Goal: Communication & Community: Answer question/provide support

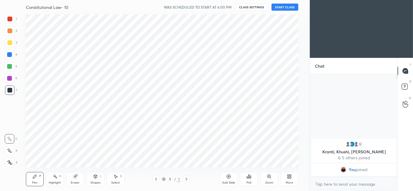
scroll to position [29581, 29448]
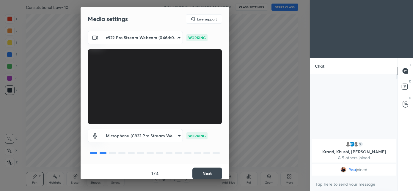
click at [203, 174] on button "Next" at bounding box center [207, 174] width 30 height 12
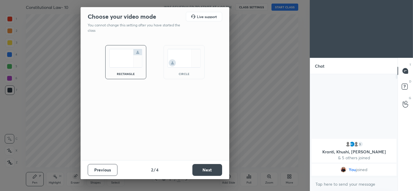
click at [175, 76] on div "circle" at bounding box center [184, 62] width 41 height 34
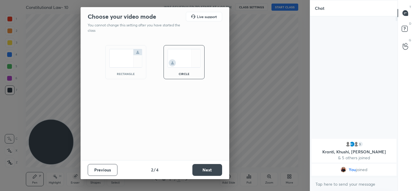
click at [210, 172] on button "Next" at bounding box center [207, 170] width 30 height 12
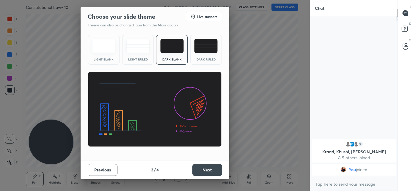
click at [210, 173] on button "Next" at bounding box center [207, 170] width 30 height 12
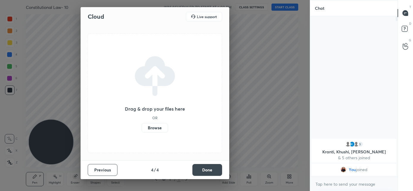
click at [211, 173] on button "Done" at bounding box center [207, 170] width 30 height 12
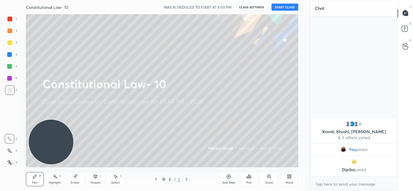
click at [281, 9] on button "START CLASS" at bounding box center [284, 7] width 27 height 7
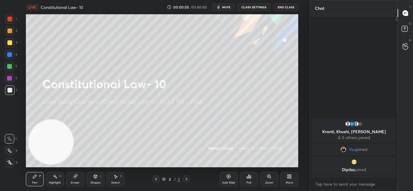
click at [229, 4] on button "mute" at bounding box center [223, 7] width 21 height 7
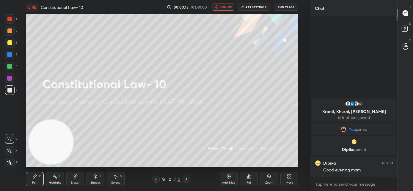
click at [228, 9] on span "unmute" at bounding box center [225, 7] width 13 height 4
click at [223, 10] on button "mute" at bounding box center [223, 7] width 21 height 7
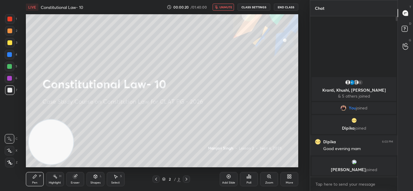
click at [290, 182] on div "More" at bounding box center [289, 183] width 7 height 3
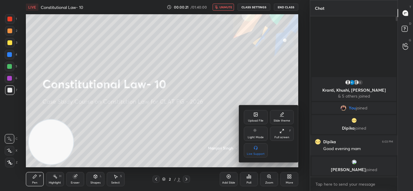
click at [254, 117] on div "Upload File" at bounding box center [256, 117] width 24 height 14
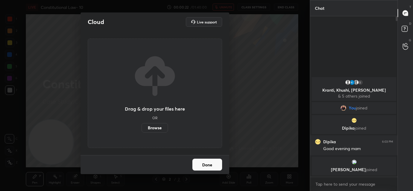
click at [155, 128] on label "Browse" at bounding box center [155, 128] width 26 height 10
click at [142, 128] on input "Browse" at bounding box center [142, 128] width 0 height 10
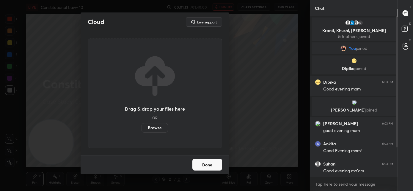
click at [206, 167] on button "Done" at bounding box center [207, 165] width 30 height 12
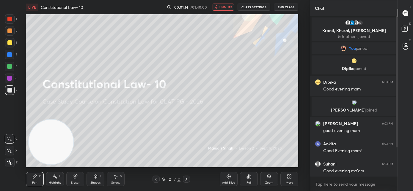
drag, startPoint x: 222, startPoint y: 6, endPoint x: 238, endPoint y: 11, distance: 16.1
click at [222, 6] on span "unmute" at bounding box center [225, 7] width 13 height 4
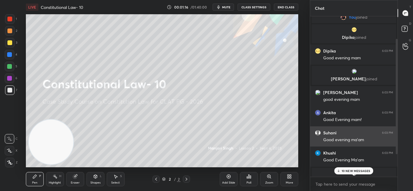
scroll to position [62, 0]
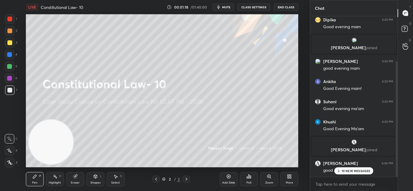
click at [346, 170] on p "10 NEW MESSAGES" at bounding box center [356, 171] width 29 height 4
click at [220, 7] on icon "button" at bounding box center [218, 7] width 3 height 4
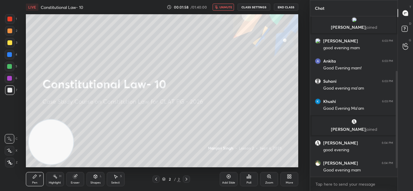
scroll to position [104, 0]
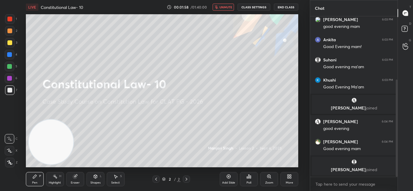
click at [223, 7] on span "unmute" at bounding box center [225, 7] width 13 height 4
click at [290, 183] on div "More" at bounding box center [289, 183] width 7 height 3
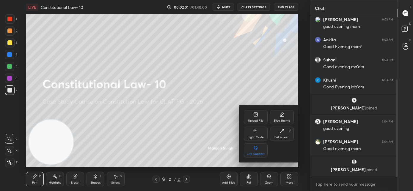
click at [250, 121] on div "Upload File" at bounding box center [255, 121] width 15 height 3
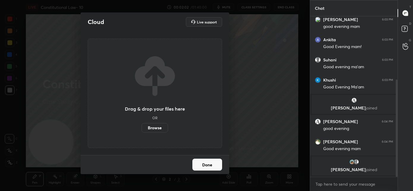
click at [160, 125] on label "Browse" at bounding box center [155, 128] width 26 height 10
click at [142, 125] on input "Browse" at bounding box center [142, 128] width 0 height 10
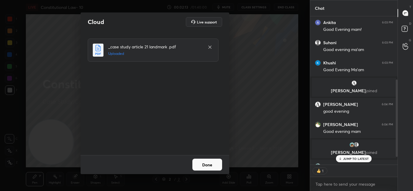
click at [216, 166] on button "Done" at bounding box center [207, 165] width 30 height 12
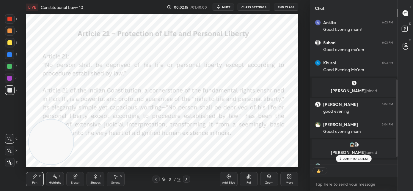
click at [348, 160] on div "JUMP TO LATEST" at bounding box center [354, 159] width 36 height 7
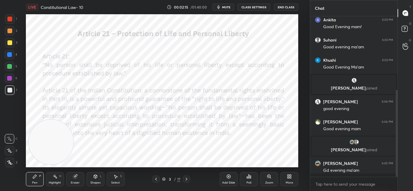
scroll to position [2, 2]
click at [344, 170] on p "JUMP TO LATEST" at bounding box center [356, 171] width 26 height 4
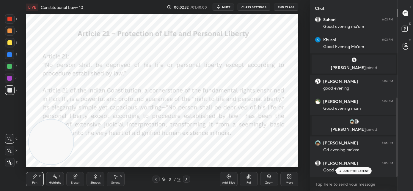
scroll to position [165, 0]
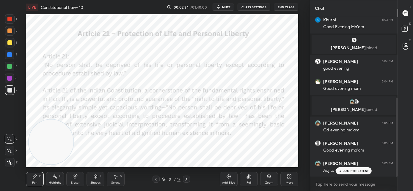
click at [343, 174] on div "5 [PERSON_NAME], [PERSON_NAME], [PERSON_NAME] & 5 others joined You joined [PER…" at bounding box center [353, 96] width 87 height 161
click at [343, 172] on p "JUMP TO LATEST" at bounding box center [356, 171] width 26 height 4
click at [203, 182] on div "3 / 17" at bounding box center [171, 179] width 97 height 7
click at [313, 186] on div "x" at bounding box center [353, 185] width 87 height 14
click at [13, 20] on div at bounding box center [10, 19] width 10 height 10
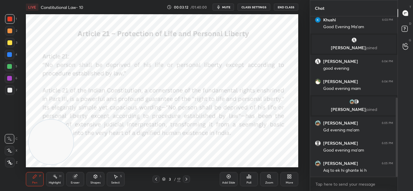
drag, startPoint x: 7, startPoint y: 165, endPoint x: 38, endPoint y: 149, distance: 34.6
click at [7, 165] on div at bounding box center [10, 163] width 10 height 10
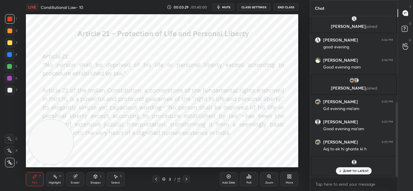
drag, startPoint x: 344, startPoint y: 172, endPoint x: 340, endPoint y: 172, distance: 3.6
click at [344, 172] on p "JUMP TO LATEST" at bounding box center [356, 171] width 26 height 4
click at [50, 78] on video at bounding box center [48, 73] width 45 height 45
click at [188, 182] on div at bounding box center [186, 179] width 7 height 7
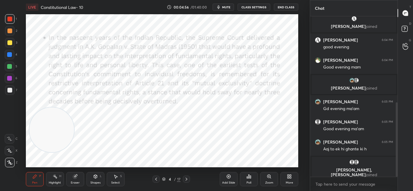
drag, startPoint x: 52, startPoint y: 67, endPoint x: 58, endPoint y: 169, distance: 101.9
click at [59, 170] on div "LIVE Constitutional Law- 10 00:04:56 / 01:40:00 mute CLASS SETTINGS End Class S…" at bounding box center [162, 95] width 286 height 191
click at [185, 180] on icon at bounding box center [186, 179] width 5 height 5
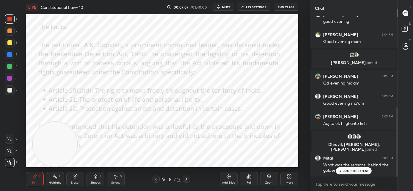
click at [342, 171] on icon at bounding box center [340, 171] width 4 height 4
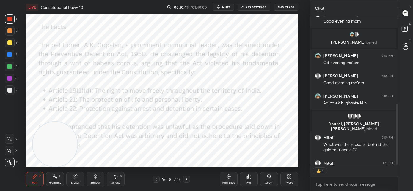
scroll to position [147, 86]
click at [59, 122] on video at bounding box center [55, 144] width 45 height 45
click at [187, 179] on icon at bounding box center [187, 179] width 2 height 3
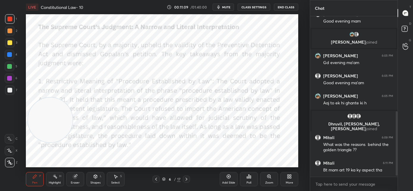
drag, startPoint x: 54, startPoint y: 107, endPoint x: 56, endPoint y: 165, distance: 58.0
click at [56, 143] on video at bounding box center [50, 120] width 45 height 45
drag, startPoint x: 51, startPoint y: 149, endPoint x: 72, endPoint y: 30, distance: 120.7
click at [74, 29] on video at bounding box center [71, 37] width 45 height 45
click at [186, 179] on icon at bounding box center [187, 179] width 2 height 3
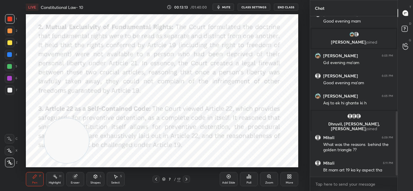
drag, startPoint x: 79, startPoint y: 40, endPoint x: 68, endPoint y: 158, distance: 119.5
click at [69, 159] on video at bounding box center [66, 141] width 45 height 45
drag, startPoint x: 49, startPoint y: 51, endPoint x: 47, endPoint y: 54, distance: 3.9
click at [48, 50] on video at bounding box center [48, 54] width 45 height 45
click at [187, 180] on icon at bounding box center [186, 179] width 5 height 5
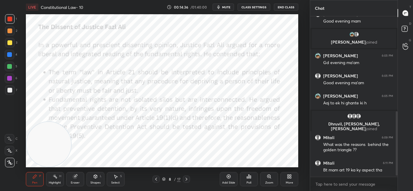
drag, startPoint x: 55, startPoint y: 55, endPoint x: 49, endPoint y: 150, distance: 95.0
click at [47, 162] on video at bounding box center [48, 144] width 45 height 45
click at [55, 122] on video at bounding box center [48, 144] width 45 height 45
click at [188, 181] on icon at bounding box center [186, 179] width 5 height 5
drag, startPoint x: 62, startPoint y: 116, endPoint x: 61, endPoint y: 172, distance: 56.2
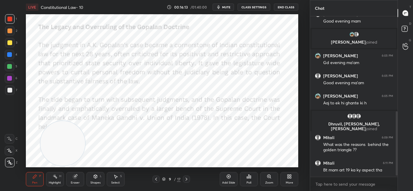
click at [61, 172] on div "LIVE Constitutional Law- 10 00:16:13 / 01:40:00 mute CLASS SETTINGS End Class S…" at bounding box center [162, 95] width 286 height 191
drag, startPoint x: 66, startPoint y: 151, endPoint x: 86, endPoint y: 161, distance: 22.3
click at [86, 161] on video at bounding box center [87, 144] width 45 height 45
click at [65, 122] on video at bounding box center [87, 144] width 45 height 45
click at [187, 180] on icon at bounding box center [186, 179] width 5 height 5
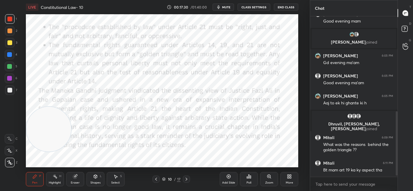
drag, startPoint x: 74, startPoint y: 122, endPoint x: 60, endPoint y: 170, distance: 50.6
click at [60, 174] on div "LIVE Constitutional Law- 10 00:17:30 / 01:40:00 mute CLASS SETTINGS End Class S…" at bounding box center [162, 95] width 286 height 191
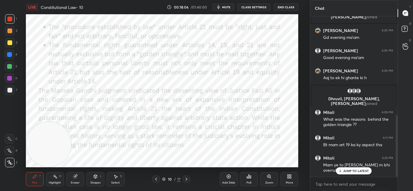
click at [343, 169] on div "JUMP TO LATEST" at bounding box center [354, 171] width 36 height 7
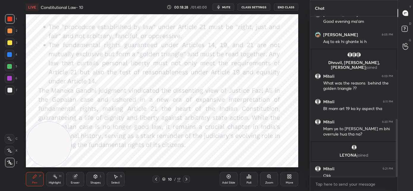
scroll to position [285, 0]
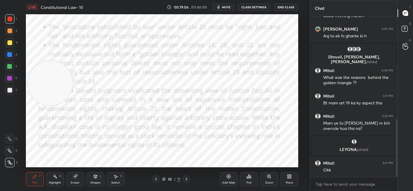
drag, startPoint x: 50, startPoint y: 114, endPoint x: 53, endPoint y: 67, distance: 46.8
click at [53, 67] on video at bounding box center [50, 83] width 45 height 45
drag, startPoint x: 188, startPoint y: 180, endPoint x: 200, endPoint y: 178, distance: 12.0
click at [187, 181] on icon at bounding box center [186, 179] width 5 height 5
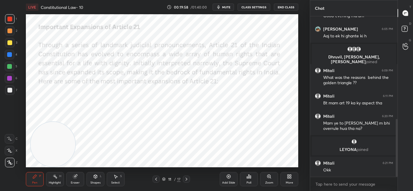
drag, startPoint x: 60, startPoint y: 116, endPoint x: 62, endPoint y: 154, distance: 38.1
click at [62, 155] on video at bounding box center [53, 144] width 45 height 45
click at [158, 179] on icon at bounding box center [156, 179] width 5 height 5
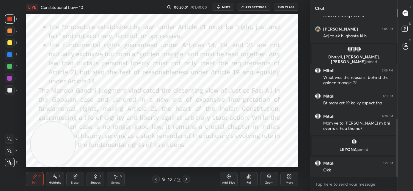
click at [186, 180] on icon at bounding box center [187, 179] width 2 height 3
click at [187, 180] on icon at bounding box center [186, 179] width 5 height 5
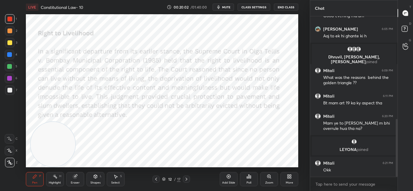
click at [156, 180] on icon at bounding box center [156, 179] width 5 height 5
click at [156, 181] on icon at bounding box center [156, 179] width 5 height 5
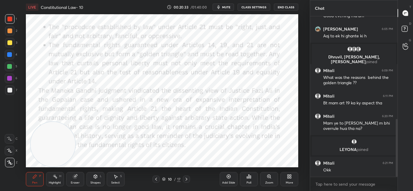
click at [188, 179] on icon at bounding box center [186, 179] width 5 height 5
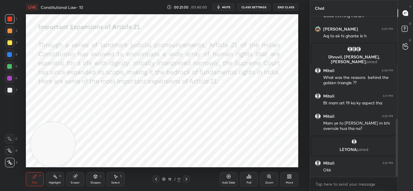
click at [185, 179] on icon at bounding box center [186, 179] width 5 height 5
click at [189, 179] on icon at bounding box center [186, 179] width 5 height 5
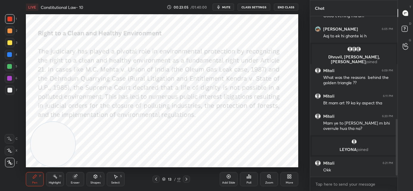
scroll to position [306, 0]
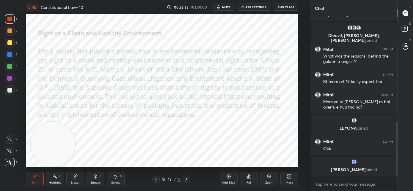
click at [186, 181] on icon at bounding box center [186, 179] width 5 height 5
click at [226, 7] on span "mute" at bounding box center [226, 7] width 8 height 4
click at [222, 7] on span "unmute" at bounding box center [225, 7] width 13 height 4
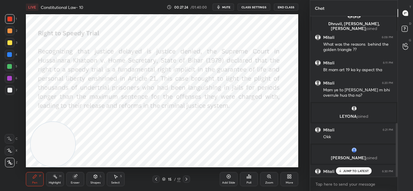
scroll to position [319, 0]
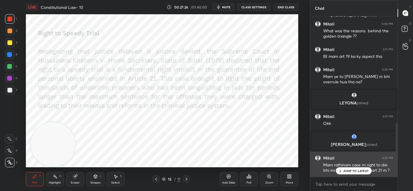
click at [342, 173] on div "JUMP TO LATEST" at bounding box center [354, 171] width 36 height 7
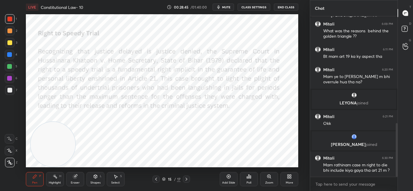
click at [186, 179] on icon at bounding box center [186, 179] width 5 height 5
click at [187, 179] on icon at bounding box center [186, 179] width 5 height 5
click at [349, 170] on p "JUMP TO LATEST" at bounding box center [356, 171] width 26 height 4
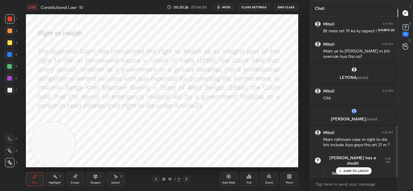
click at [407, 29] on rect at bounding box center [406, 28] width 6 height 6
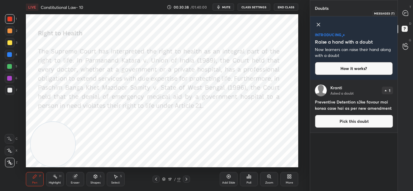
click at [406, 13] on icon at bounding box center [405, 12] width 5 height 5
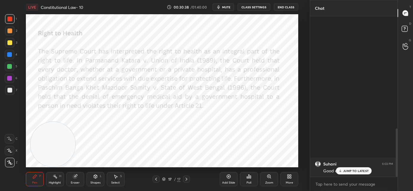
scroll to position [159, 86]
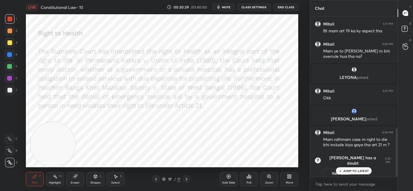
click at [360, 173] on div "JUMP TO LATEST" at bounding box center [354, 171] width 36 height 7
click at [405, 31] on rect at bounding box center [405, 29] width 6 height 6
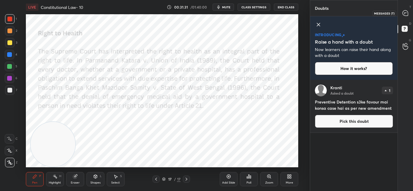
click at [407, 10] on icon at bounding box center [405, 13] width 6 height 6
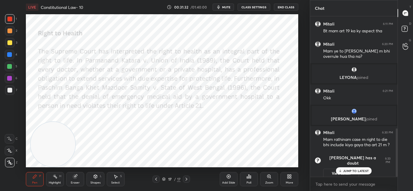
click at [364, 171] on p "JUMP TO LATEST" at bounding box center [356, 171] width 26 height 4
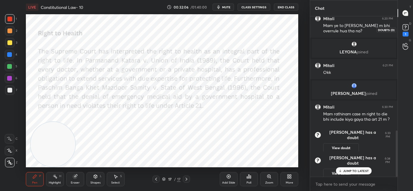
click at [406, 32] on div "1" at bounding box center [406, 34] width 6 height 5
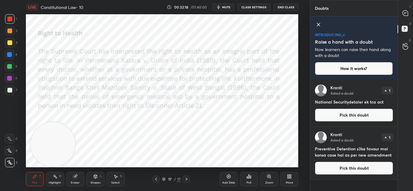
click at [331, 165] on button "Pick this doubt" at bounding box center [354, 168] width 78 height 13
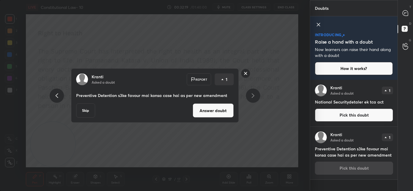
click at [217, 108] on button "Answer doubt" at bounding box center [213, 111] width 41 height 14
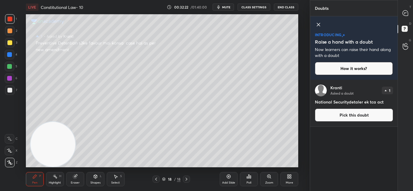
click at [352, 117] on button "Pick this doubt" at bounding box center [354, 115] width 78 height 13
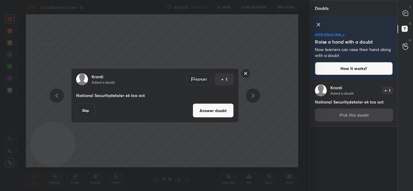
click at [221, 111] on button "Answer doubt" at bounding box center [213, 111] width 41 height 14
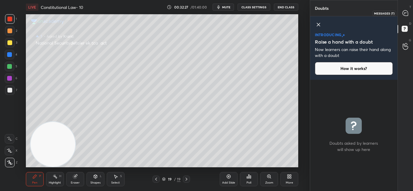
click at [408, 10] on icon at bounding box center [405, 13] width 6 height 6
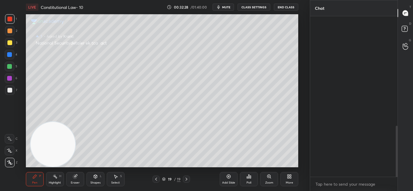
scroll to position [159, 86]
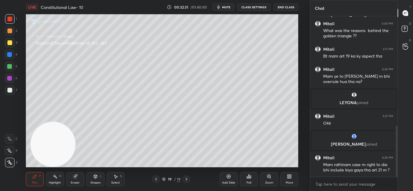
click at [156, 180] on icon at bounding box center [156, 179] width 2 height 3
click at [187, 181] on icon at bounding box center [186, 179] width 5 height 5
click at [158, 180] on div at bounding box center [156, 179] width 7 height 7
click at [188, 180] on icon at bounding box center [186, 179] width 5 height 5
click at [156, 179] on icon at bounding box center [156, 179] width 2 height 3
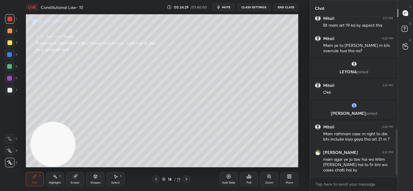
scroll to position [397, 0]
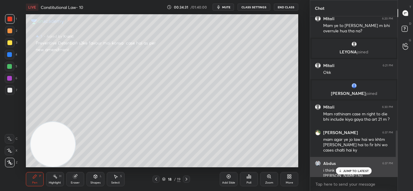
drag, startPoint x: 341, startPoint y: 169, endPoint x: 338, endPoint y: 169, distance: 3.1
click at [341, 170] on icon at bounding box center [340, 171] width 4 height 4
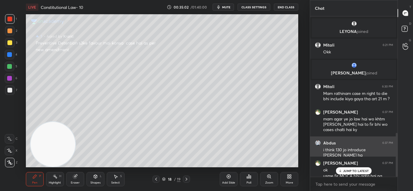
scroll to position [429, 0]
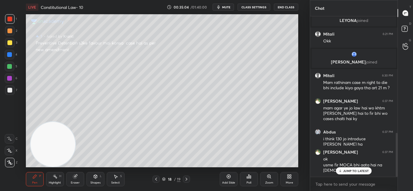
click at [347, 173] on p "JUMP TO LATEST" at bounding box center [356, 171] width 26 height 4
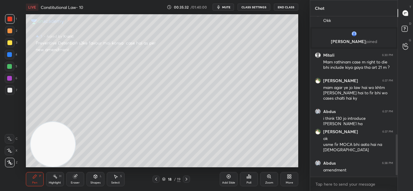
scroll to position [469, 0]
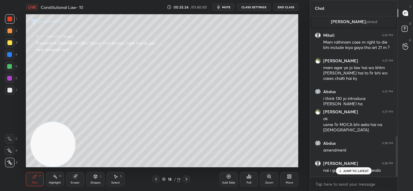
click at [338, 171] on icon at bounding box center [340, 171] width 4 height 4
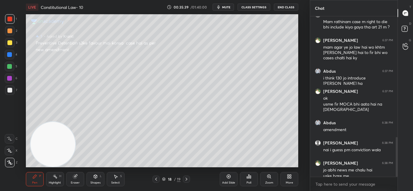
scroll to position [495, 0]
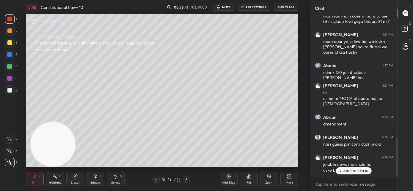
click at [360, 172] on p "JUMP TO LATEST" at bounding box center [356, 171] width 26 height 4
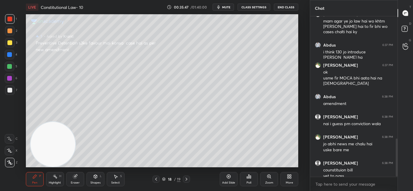
scroll to position [522, 0]
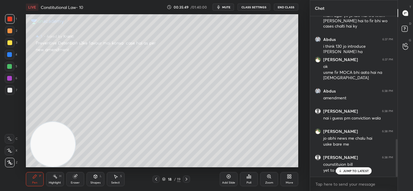
drag, startPoint x: 342, startPoint y: 171, endPoint x: 307, endPoint y: 166, distance: 34.5
click at [341, 171] on icon at bounding box center [340, 171] width 4 height 4
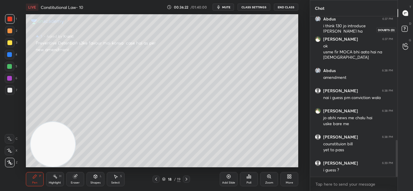
click at [405, 30] on rect at bounding box center [405, 29] width 6 height 6
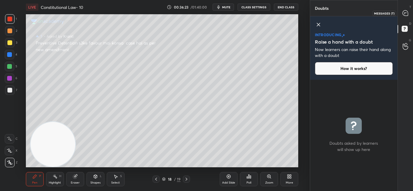
click at [405, 15] on icon at bounding box center [405, 12] width 5 height 5
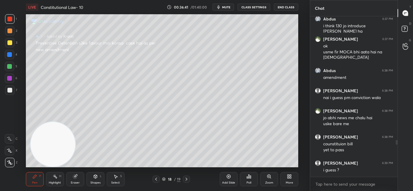
scroll to position [548, 0]
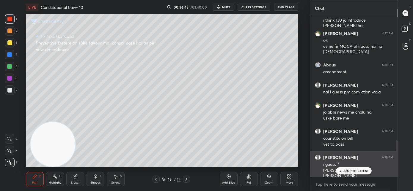
click at [344, 169] on div "JUMP TO LATEST" at bounding box center [354, 171] width 36 height 7
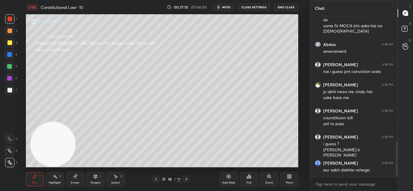
scroll to position [588, 0]
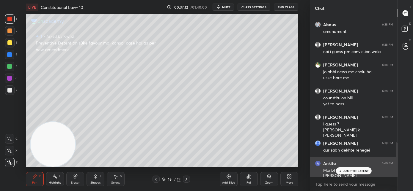
click at [347, 172] on p "JUMP TO LATEST" at bounding box center [356, 171] width 26 height 4
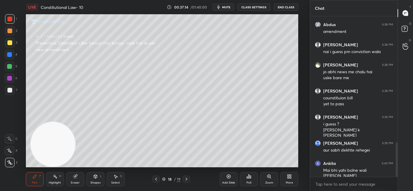
click at [229, 7] on span "mute" at bounding box center [226, 7] width 8 height 4
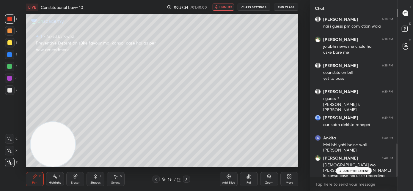
scroll to position [634, 0]
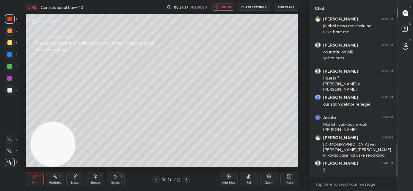
click at [228, 8] on span "unmute" at bounding box center [225, 7] width 13 height 4
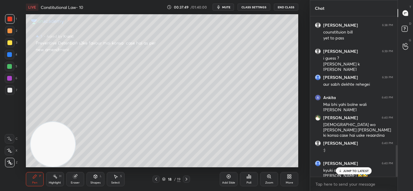
click at [341, 170] on icon at bounding box center [340, 171] width 4 height 4
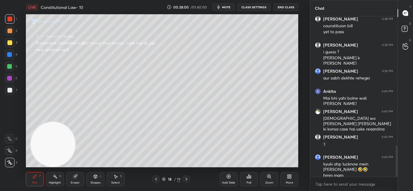
scroll to position [680, 0]
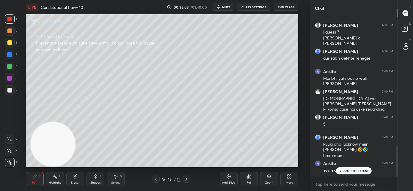
click at [344, 172] on p "JUMP TO LATEST" at bounding box center [356, 171] width 26 height 4
click at [157, 182] on div at bounding box center [156, 179] width 7 height 7
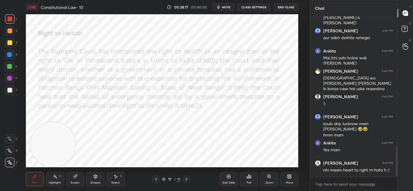
scroll to position [721, 0]
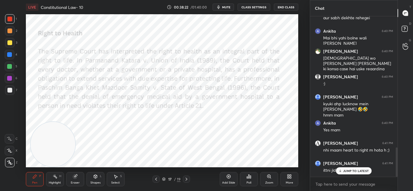
click at [342, 169] on icon at bounding box center [340, 171] width 4 height 4
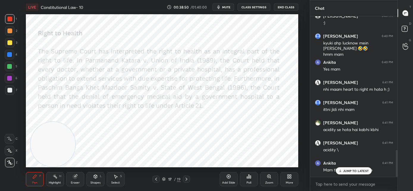
scroll to position [802, 0]
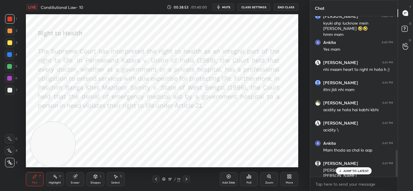
click at [346, 172] on p "JUMP TO LATEST" at bounding box center [356, 171] width 26 height 4
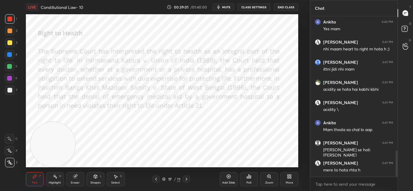
scroll to position [842, 0]
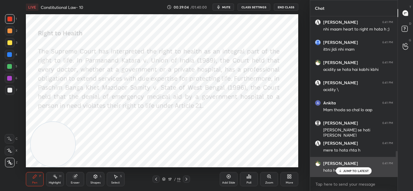
click at [341, 172] on icon at bounding box center [340, 171] width 4 height 4
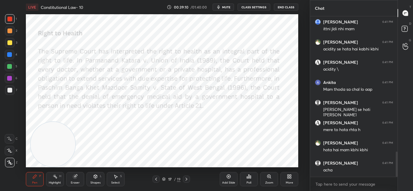
scroll to position [883, 0]
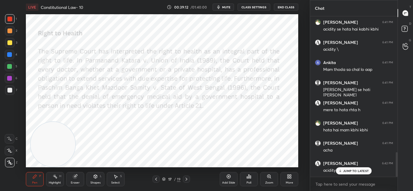
click at [344, 171] on p "JUMP TO LATEST" at bounding box center [356, 171] width 26 height 4
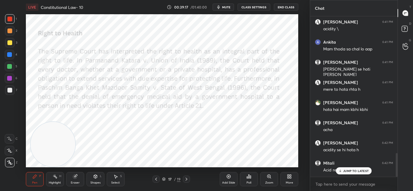
scroll to position [928, 0]
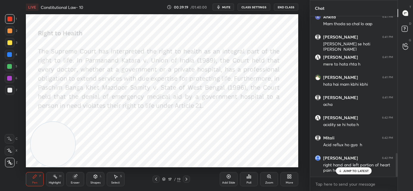
click at [345, 172] on p "JUMP TO LATEST" at bounding box center [356, 171] width 26 height 4
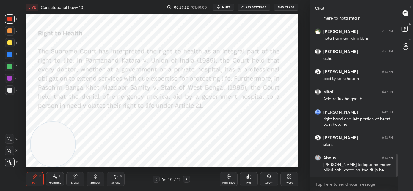
scroll to position [994, 0]
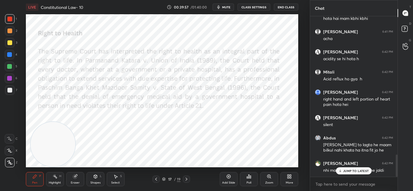
click at [351, 174] on div "JUMP TO LATEST" at bounding box center [354, 171] width 36 height 7
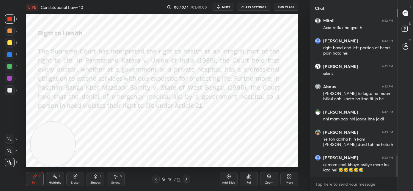
scroll to position [1071, 0]
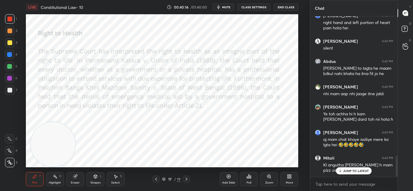
click at [358, 172] on p "JUMP TO LATEST" at bounding box center [356, 171] width 26 height 4
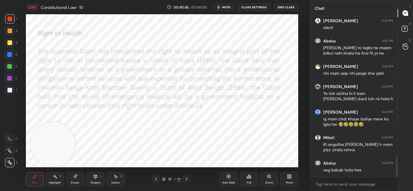
click at [186, 181] on icon at bounding box center [186, 179] width 5 height 5
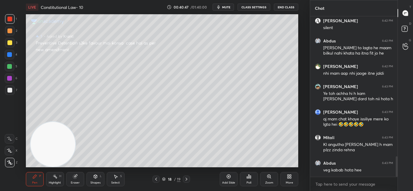
click at [187, 180] on icon at bounding box center [186, 179] width 5 height 5
click at [152, 181] on div "19 / 19" at bounding box center [171, 179] width 97 height 7
click at [155, 181] on icon at bounding box center [156, 179] width 5 height 5
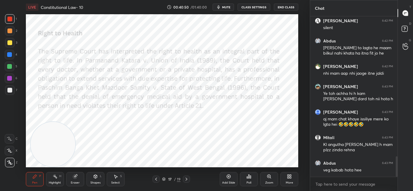
click at [155, 180] on icon at bounding box center [156, 179] width 5 height 5
click at [186, 180] on icon at bounding box center [186, 179] width 5 height 5
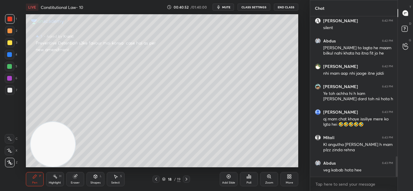
click at [153, 181] on div at bounding box center [156, 179] width 7 height 7
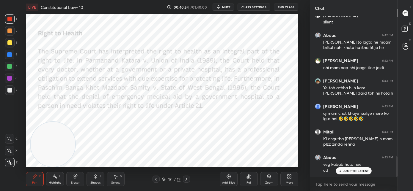
scroll to position [1118, 0]
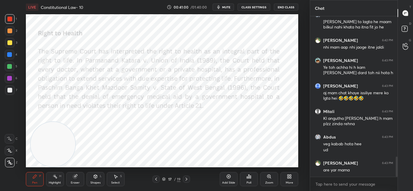
click at [157, 180] on icon at bounding box center [156, 179] width 5 height 5
click at [156, 180] on icon at bounding box center [156, 179] width 2 height 3
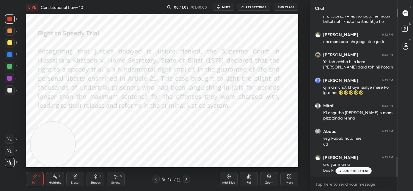
click at [185, 180] on icon at bounding box center [186, 179] width 5 height 5
click at [185, 181] on icon at bounding box center [186, 179] width 5 height 5
click at [186, 181] on icon at bounding box center [187, 179] width 2 height 3
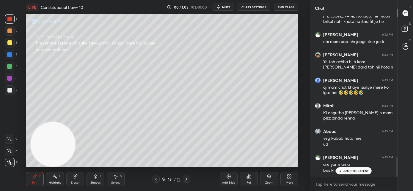
click at [156, 179] on icon at bounding box center [156, 179] width 2 height 3
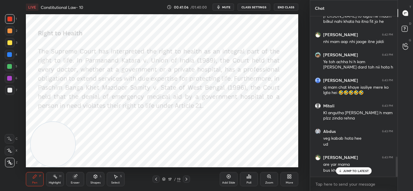
drag, startPoint x: 343, startPoint y: 171, endPoint x: 331, endPoint y: 171, distance: 11.9
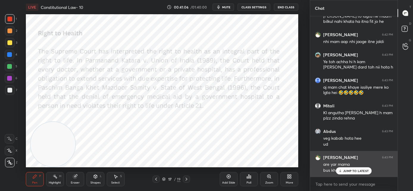
click at [343, 171] on div "JUMP TO LATEST" at bounding box center [354, 171] width 36 height 7
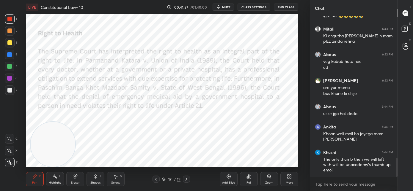
scroll to position [1226, 0]
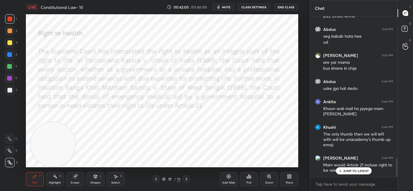
click at [353, 172] on p "JUMP TO LATEST" at bounding box center [356, 171] width 26 height 4
click at [228, 179] on div "Add Slide" at bounding box center [229, 179] width 18 height 14
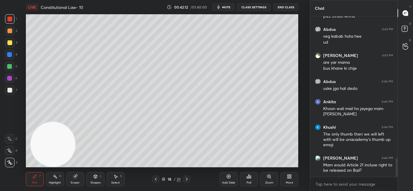
scroll to position [1251, 0]
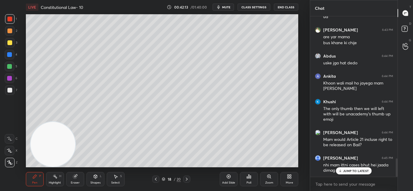
click at [9, 90] on div at bounding box center [9, 90] width 5 height 5
drag, startPoint x: 11, startPoint y: 163, endPoint x: 17, endPoint y: 159, distance: 6.8
click at [12, 163] on icon at bounding box center [9, 163] width 5 height 4
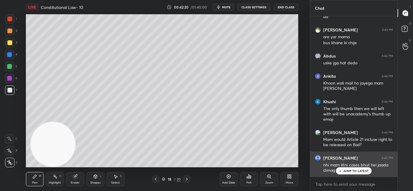
click at [342, 171] on icon at bounding box center [340, 171] width 4 height 4
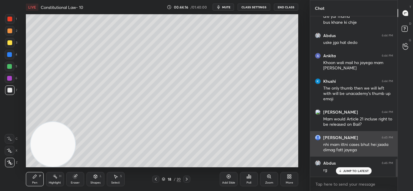
scroll to position [1292, 0]
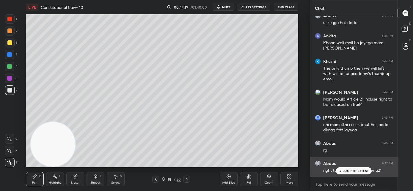
click at [341, 169] on icon at bounding box center [340, 171] width 4 height 4
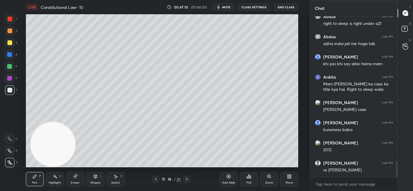
scroll to position [1459, 0]
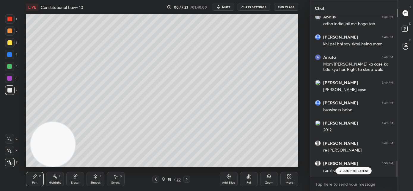
drag, startPoint x: 226, startPoint y: 178, endPoint x: 230, endPoint y: 180, distance: 4.4
click at [226, 178] on div "Add Slide" at bounding box center [229, 179] width 18 height 14
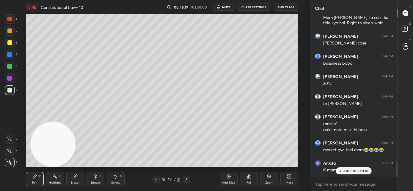
scroll to position [1525, 0]
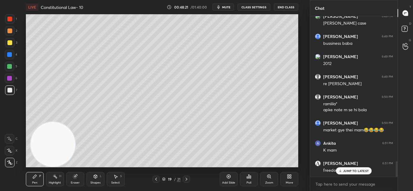
drag, startPoint x: 341, startPoint y: 172, endPoint x: 329, endPoint y: 168, distance: 12.4
click at [340, 172] on icon at bounding box center [340, 171] width 4 height 4
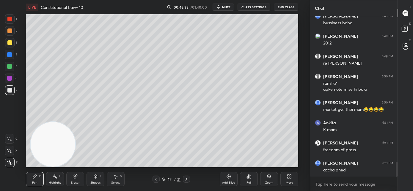
scroll to position [1566, 0]
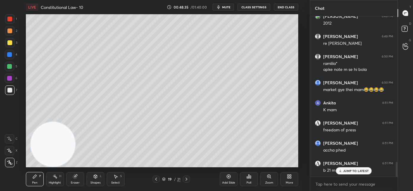
click at [340, 172] on icon at bounding box center [340, 171] width 0 height 2
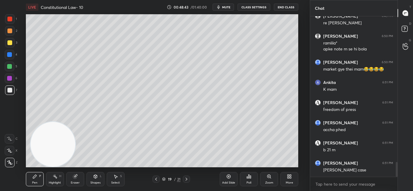
scroll to position [1622, 0]
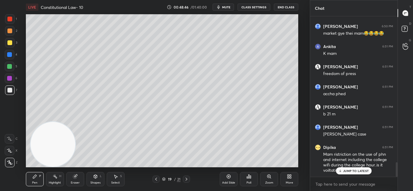
click at [353, 173] on div "JUMP TO LATEST" at bounding box center [354, 171] width 36 height 7
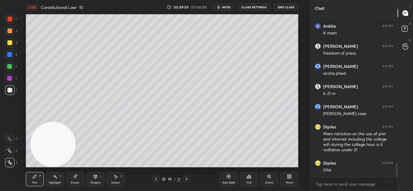
click at [289, 180] on div "More" at bounding box center [289, 179] width 18 height 14
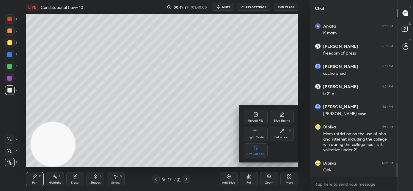
click at [254, 121] on div "Upload File" at bounding box center [255, 121] width 15 height 3
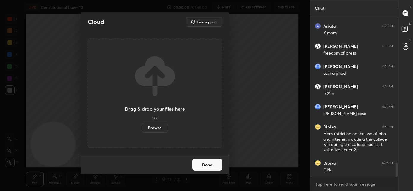
click at [164, 129] on label "Browse" at bounding box center [155, 128] width 26 height 10
click at [142, 129] on input "Browse" at bounding box center [142, 128] width 0 height 10
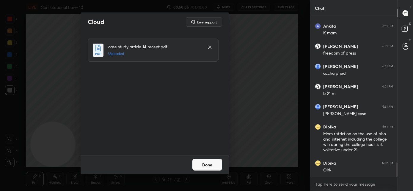
click at [208, 165] on button "Done" at bounding box center [207, 165] width 30 height 12
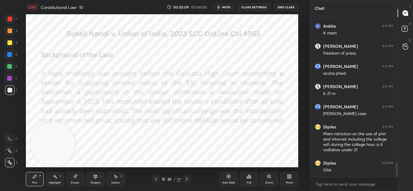
click at [59, 153] on video at bounding box center [53, 144] width 45 height 45
click at [9, 21] on div at bounding box center [10, 19] width 10 height 10
drag, startPoint x: 183, startPoint y: 82, endPoint x: 285, endPoint y: 19, distance: 119.6
click at [283, 19] on video at bounding box center [260, 37] width 45 height 45
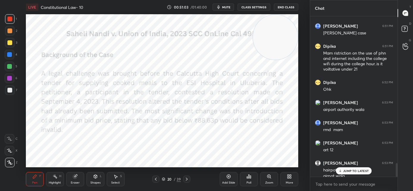
scroll to position [1729, 0]
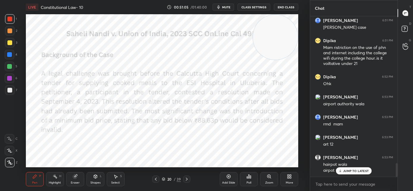
click at [351, 173] on div "JUMP TO LATEST" at bounding box center [354, 171] width 36 height 7
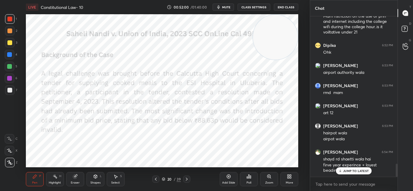
scroll to position [1801, 0]
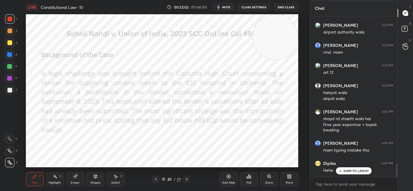
click at [353, 173] on div "JUMP TO LATEST" at bounding box center [354, 171] width 36 height 7
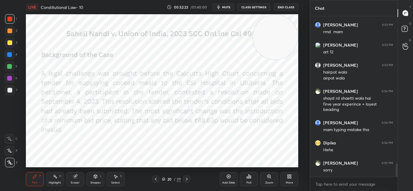
scroll to position [1827, 0]
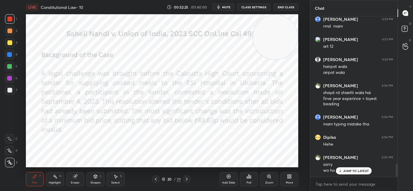
click at [343, 172] on div "JUMP TO LATEST" at bounding box center [354, 171] width 36 height 7
click at [223, 9] on button "mute" at bounding box center [223, 7] width 21 height 7
click at [223, 10] on button "unmute" at bounding box center [223, 7] width 21 height 7
click at [188, 180] on icon at bounding box center [186, 179] width 5 height 5
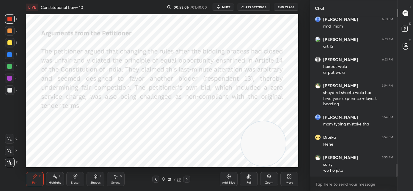
drag, startPoint x: 271, startPoint y: 71, endPoint x: 257, endPoint y: 163, distance: 93.6
click at [260, 166] on div "LIVE Constitutional Law- 10 00:53:06 / 01:40:00 mute CLASS SETTINGS End Class S…" at bounding box center [162, 95] width 286 height 191
click at [154, 181] on icon at bounding box center [155, 179] width 5 height 5
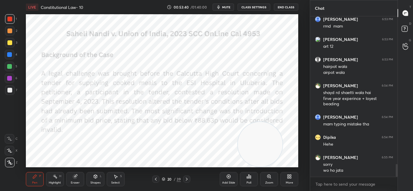
scroll to position [1848, 0]
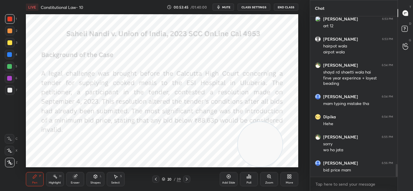
click at [188, 181] on icon at bounding box center [186, 179] width 5 height 5
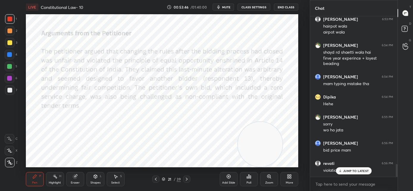
click at [350, 171] on p "JUMP TO LATEST" at bounding box center [356, 171] width 26 height 4
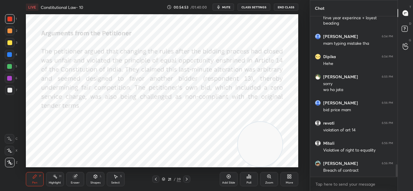
scroll to position [1929, 0]
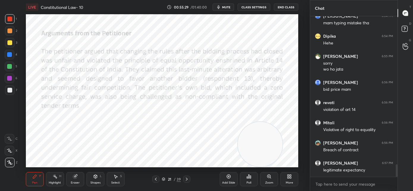
click at [186, 181] on icon at bounding box center [186, 179] width 5 height 5
click at [187, 181] on icon at bounding box center [186, 179] width 5 height 5
click at [186, 180] on icon at bounding box center [186, 179] width 5 height 5
click at [188, 180] on icon at bounding box center [186, 179] width 5 height 5
click at [187, 179] on icon at bounding box center [187, 179] width 2 height 3
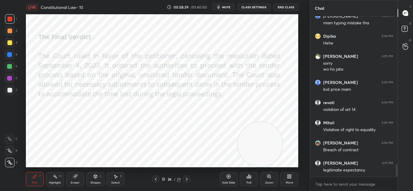
click at [188, 180] on icon at bounding box center [186, 179] width 5 height 5
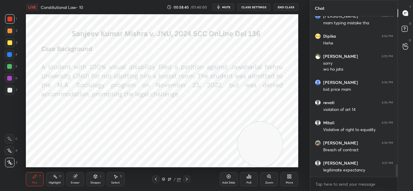
click at [156, 178] on icon at bounding box center [155, 179] width 5 height 5
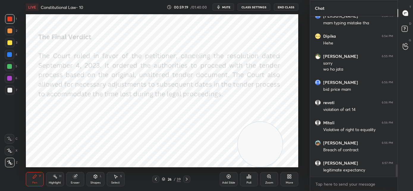
click at [189, 180] on div at bounding box center [186, 179] width 7 height 7
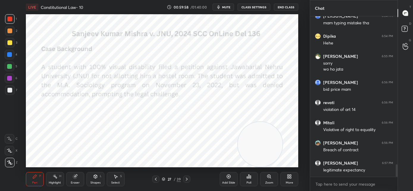
click at [187, 181] on icon at bounding box center [186, 179] width 5 height 5
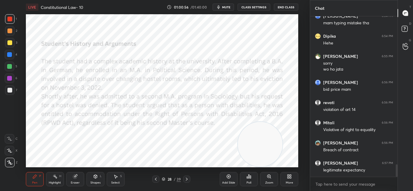
click at [188, 180] on icon at bounding box center [186, 179] width 5 height 5
click at [188, 179] on icon at bounding box center [186, 179] width 5 height 5
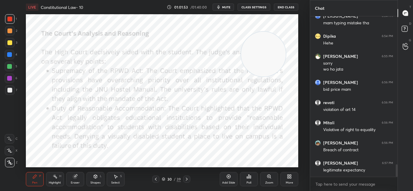
drag, startPoint x: 269, startPoint y: 62, endPoint x: 270, endPoint y: 52, distance: 10.5
click at [270, 52] on video at bounding box center [263, 54] width 45 height 45
click at [186, 180] on icon at bounding box center [186, 179] width 5 height 5
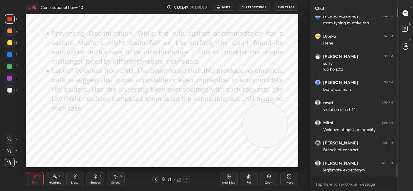
drag, startPoint x: 263, startPoint y: 125, endPoint x: 260, endPoint y: 136, distance: 11.0
click at [260, 134] on video at bounding box center [265, 125] width 45 height 45
click at [190, 180] on div at bounding box center [186, 179] width 7 height 7
click at [187, 180] on icon at bounding box center [186, 179] width 5 height 5
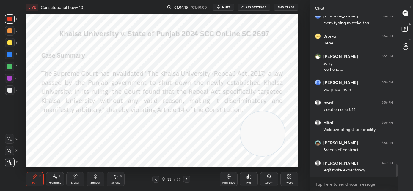
click at [156, 182] on div at bounding box center [155, 179] width 7 height 7
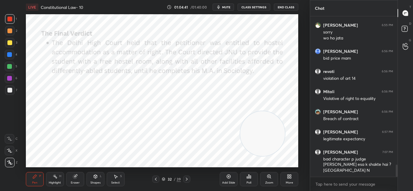
scroll to position [1966, 0]
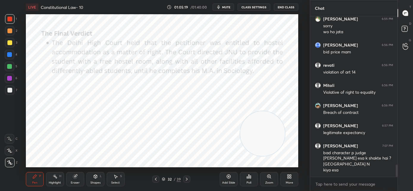
click at [186, 181] on icon at bounding box center [186, 179] width 5 height 5
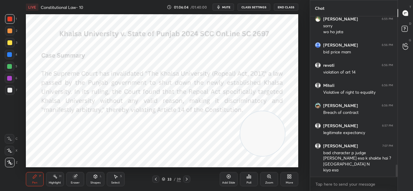
click at [188, 180] on icon at bounding box center [186, 179] width 5 height 5
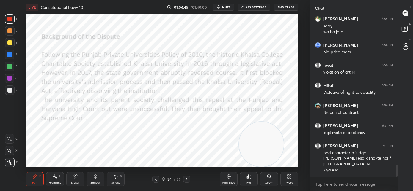
drag, startPoint x: 266, startPoint y: 134, endPoint x: 264, endPoint y: 148, distance: 14.4
click at [264, 148] on video at bounding box center [261, 144] width 45 height 45
click at [187, 180] on icon at bounding box center [186, 179] width 5 height 5
drag, startPoint x: 255, startPoint y: 87, endPoint x: 273, endPoint y: 10, distance: 79.3
click at [273, 9] on div "LIVE Constitutional Law- 10 01:06:51 / 01:40:00 mute CLASS SETTINGS End Class S…" at bounding box center [162, 95] width 286 height 191
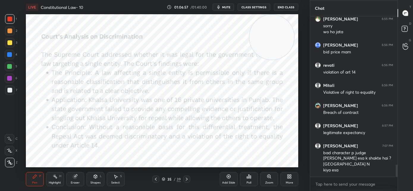
drag, startPoint x: 252, startPoint y: 77, endPoint x: 257, endPoint y: 22, distance: 55.3
click at [257, 20] on video at bounding box center [271, 37] width 45 height 45
click at [186, 180] on icon at bounding box center [186, 179] width 5 height 5
drag, startPoint x: 265, startPoint y: 45, endPoint x: 260, endPoint y: 48, distance: 5.4
click at [260, 48] on video at bounding box center [269, 40] width 45 height 45
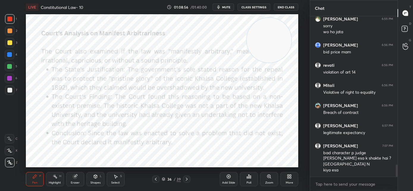
click at [188, 181] on icon at bounding box center [186, 179] width 5 height 5
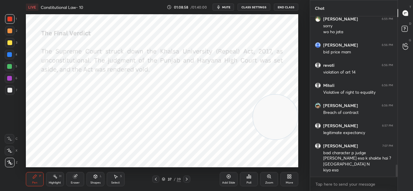
drag, startPoint x: 265, startPoint y: 44, endPoint x: 273, endPoint y: 133, distance: 89.0
click at [274, 134] on video at bounding box center [275, 117] width 45 height 45
click at [189, 179] on div at bounding box center [186, 179] width 7 height 7
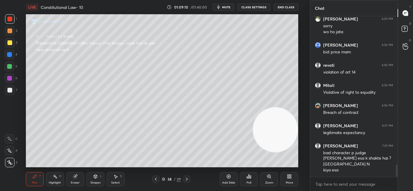
click at [152, 181] on div at bounding box center [155, 179] width 7 height 7
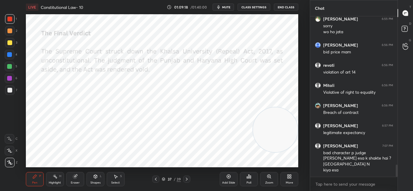
scroll to position [2, 2]
click at [156, 180] on icon at bounding box center [155, 179] width 5 height 5
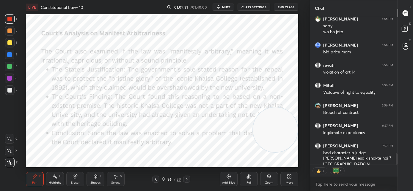
click at [157, 181] on icon at bounding box center [155, 179] width 5 height 5
click at [158, 181] on icon at bounding box center [155, 179] width 5 height 5
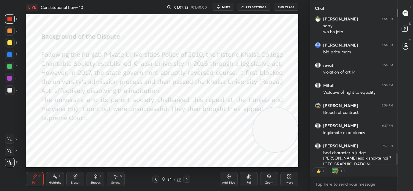
click at [158, 181] on icon at bounding box center [155, 179] width 5 height 5
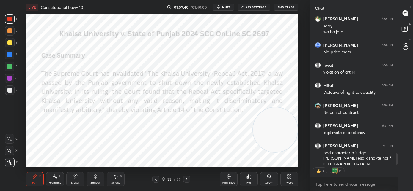
click at [229, 7] on span "mute" at bounding box center [226, 7] width 8 height 4
click at [230, 8] on span "unmute" at bounding box center [225, 7] width 13 height 4
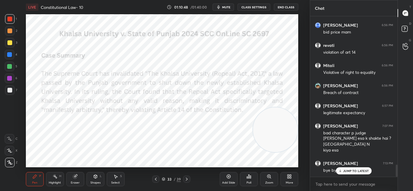
click at [345, 170] on p "JUMP TO LATEST" at bounding box center [356, 171] width 26 height 4
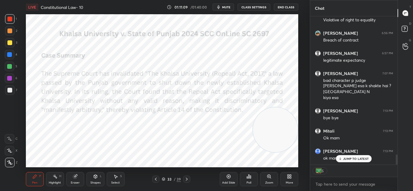
scroll to position [2059, 0]
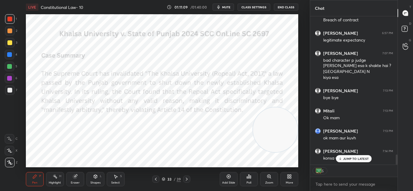
click at [347, 160] on p "JUMP TO LATEST" at bounding box center [356, 159] width 26 height 4
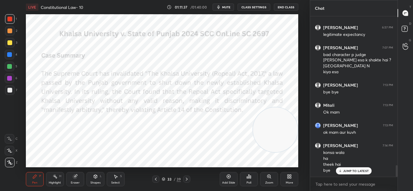
click at [228, 9] on span "mute" at bounding box center [226, 7] width 8 height 4
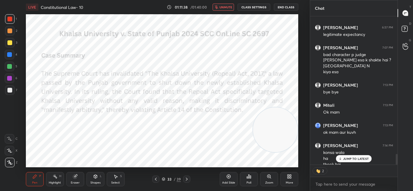
click at [287, 10] on button "End Class" at bounding box center [286, 7] width 24 height 7
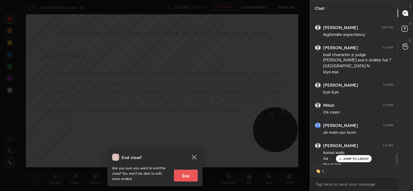
click at [181, 175] on button "End" at bounding box center [186, 176] width 24 height 12
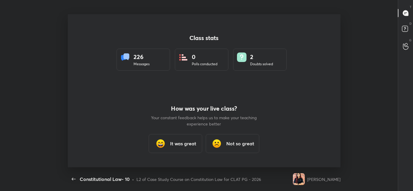
scroll to position [153, 408]
click at [181, 147] on h3 "It was great" at bounding box center [183, 143] width 26 height 7
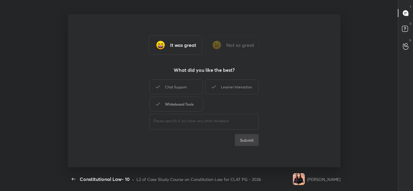
click at [177, 109] on div "Whiteboard Tools" at bounding box center [176, 104] width 54 height 15
drag, startPoint x: 182, startPoint y: 90, endPoint x: 205, endPoint y: 87, distance: 23.6
click at [182, 89] on div "Chat Support" at bounding box center [176, 87] width 54 height 15
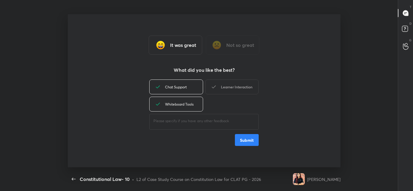
drag, startPoint x: 220, startPoint y: 87, endPoint x: 223, endPoint y: 90, distance: 3.8
click at [221, 87] on div "Learner Interaction" at bounding box center [232, 87] width 54 height 15
click at [241, 141] on button "Submit" at bounding box center [247, 140] width 24 height 12
type textarea "x"
